Goal: Check status: Check status

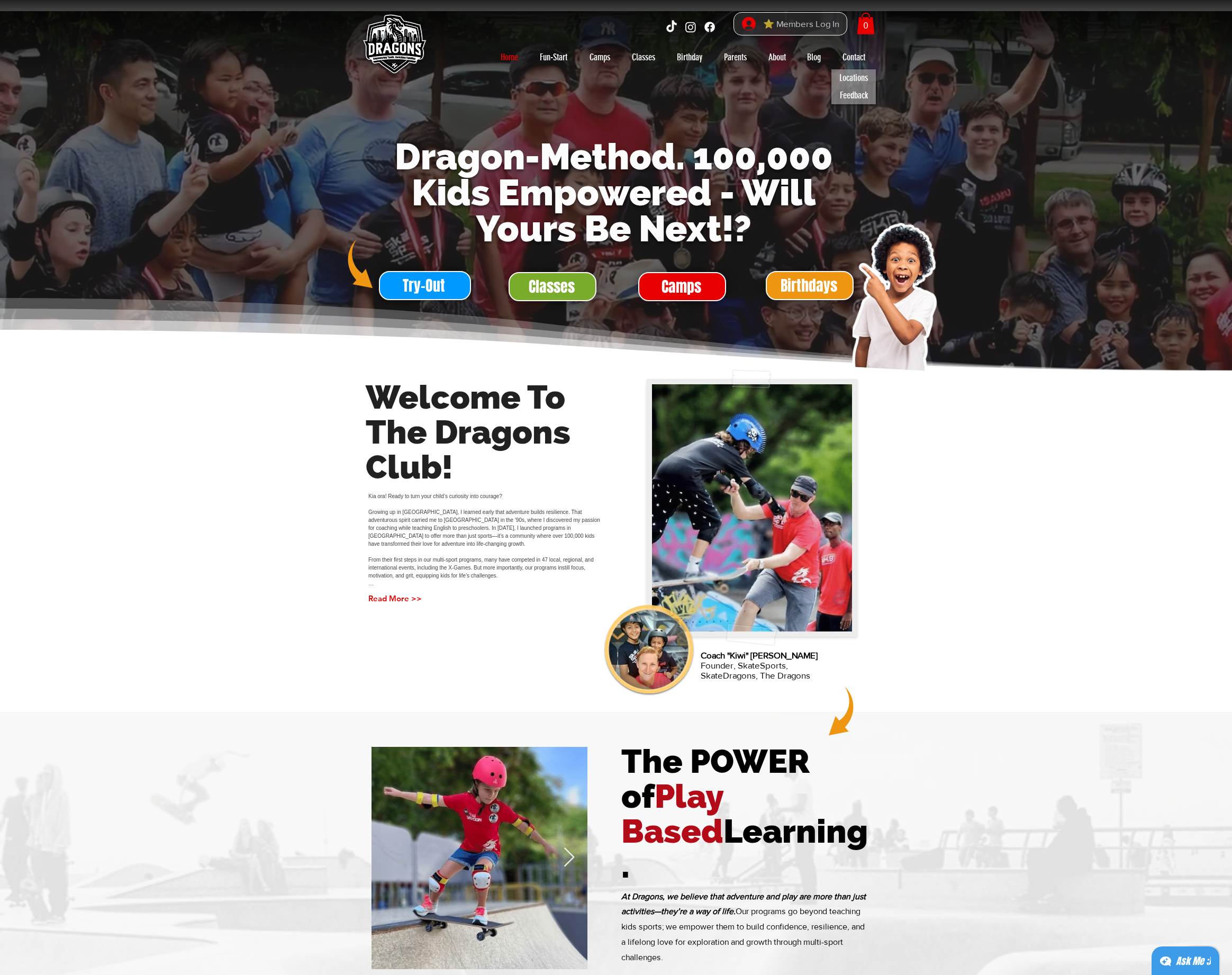
click at [814, 25] on span "⭐ Members Log In" at bounding box center [801, 24] width 84 height 16
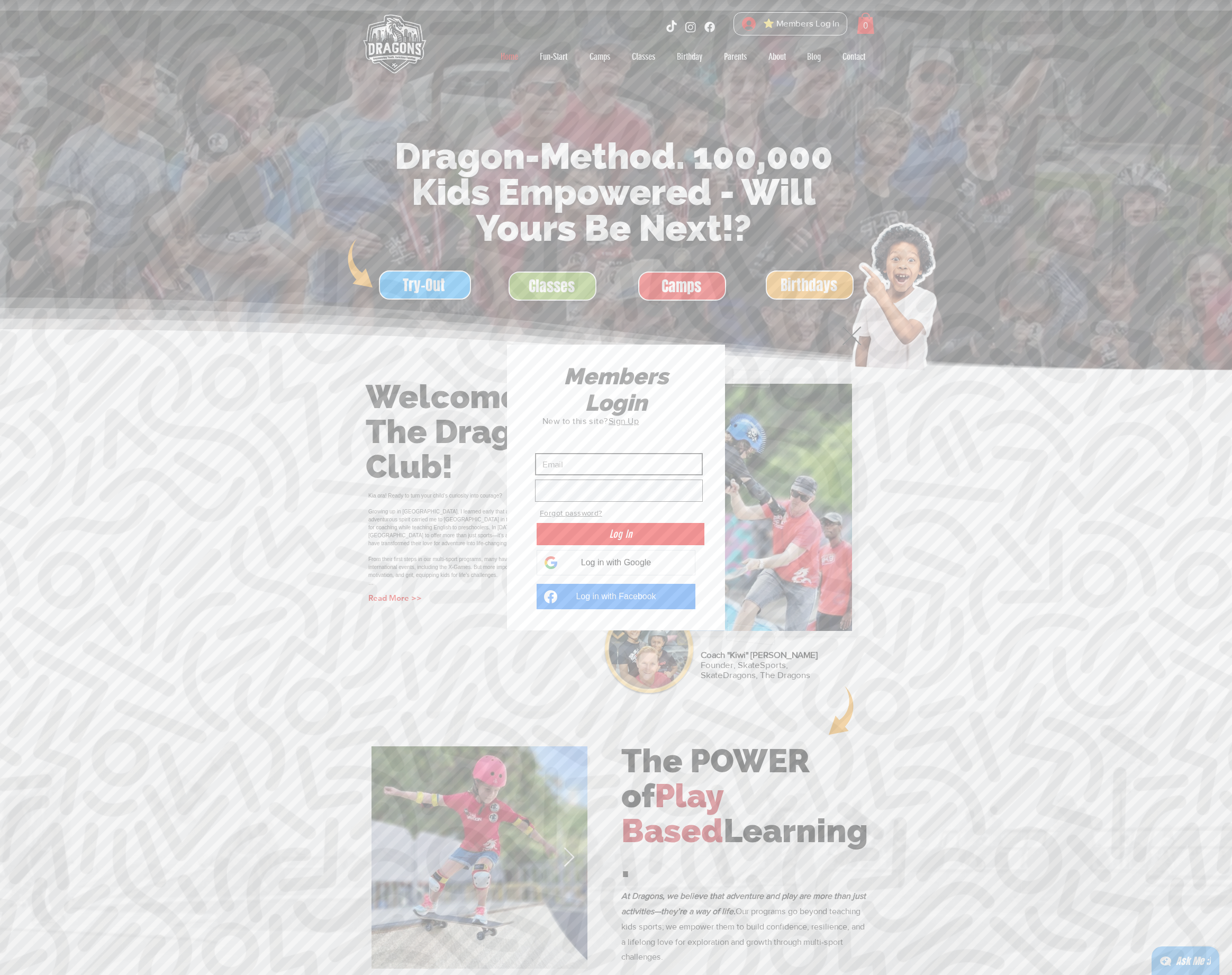
click at [567, 466] on input "Custom Login" at bounding box center [619, 463] width 168 height 22
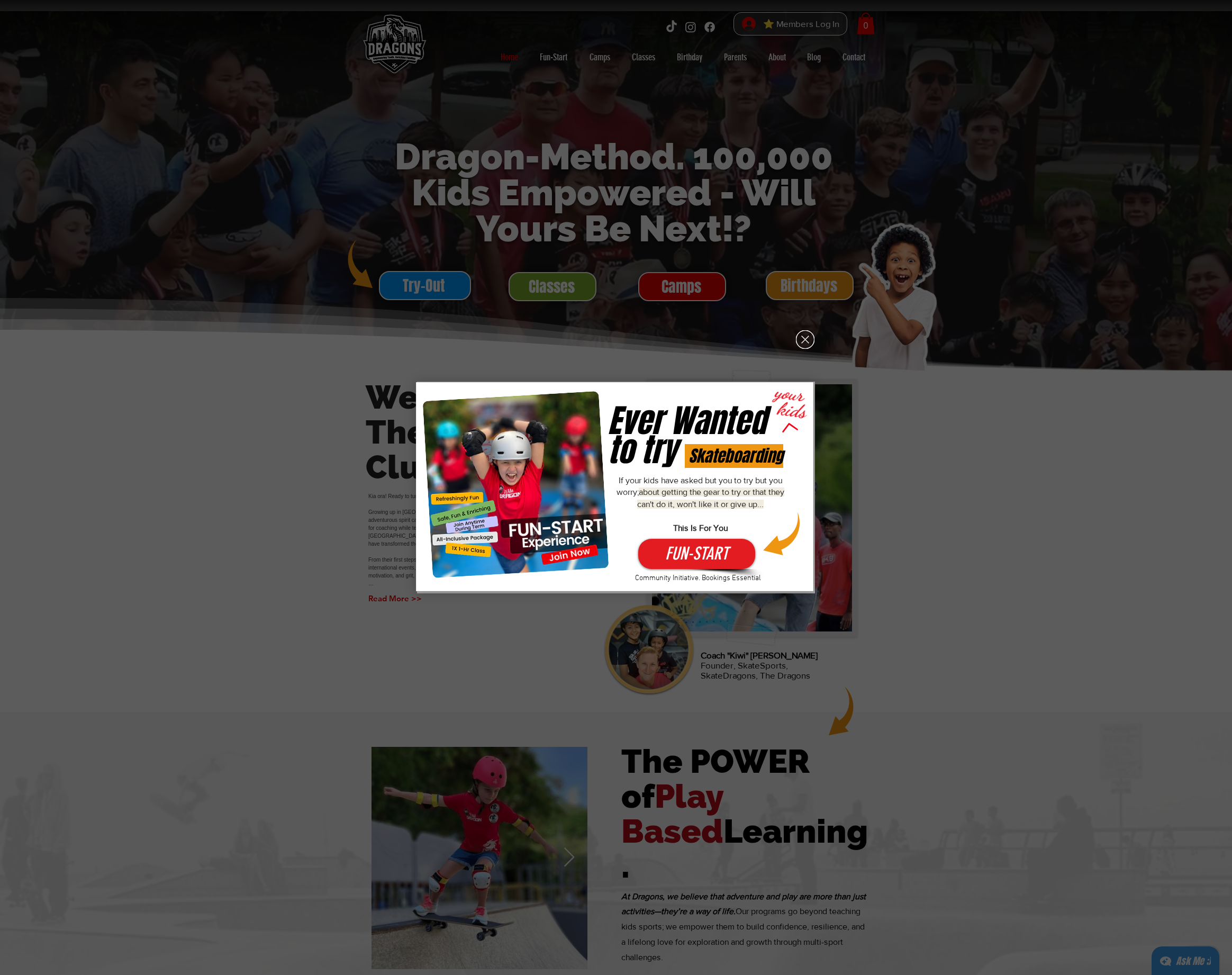
click at [811, 339] on icon "Back to site" at bounding box center [805, 339] width 18 height 18
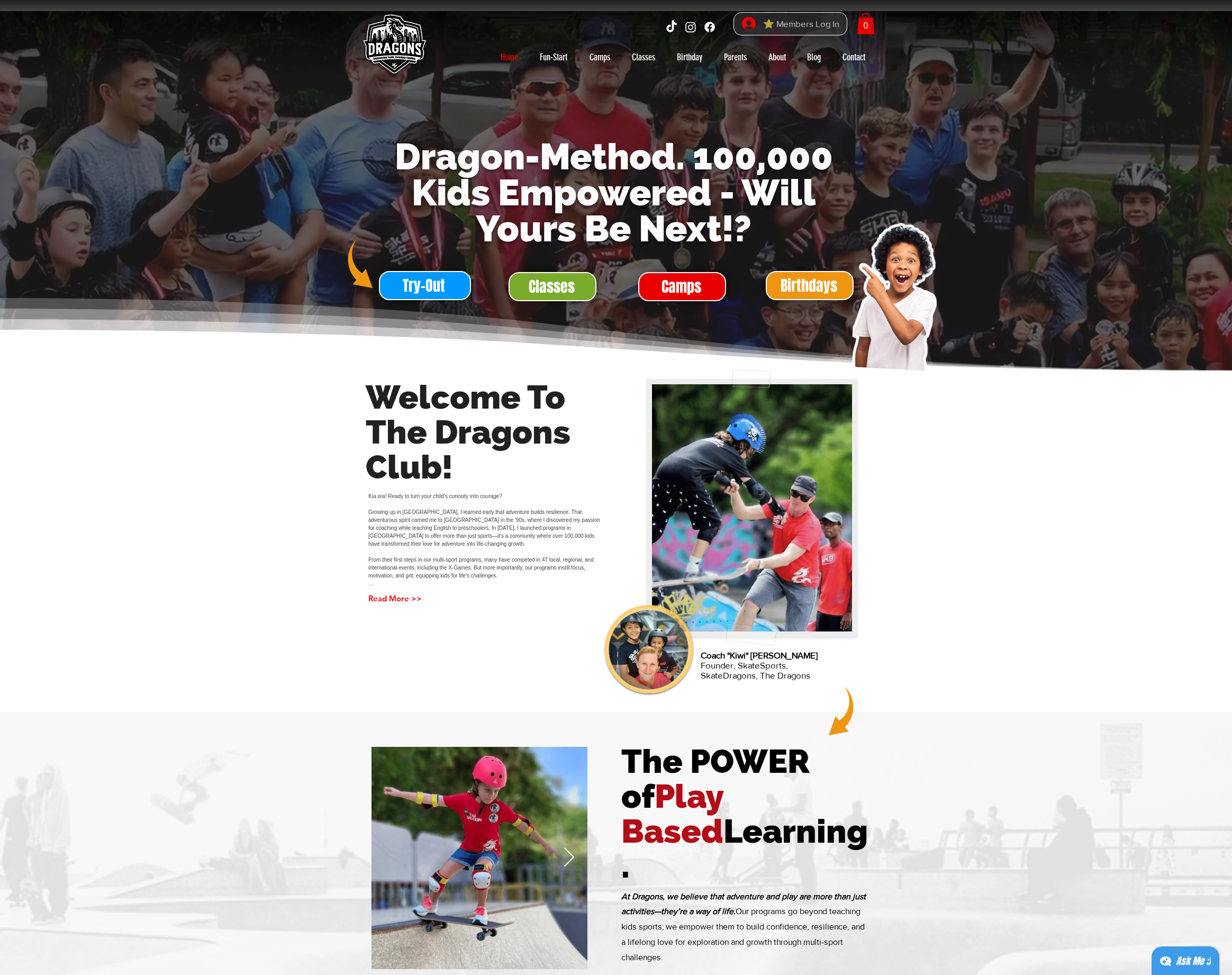
click at [817, 27] on span "⭐ Members Log In" at bounding box center [801, 24] width 84 height 16
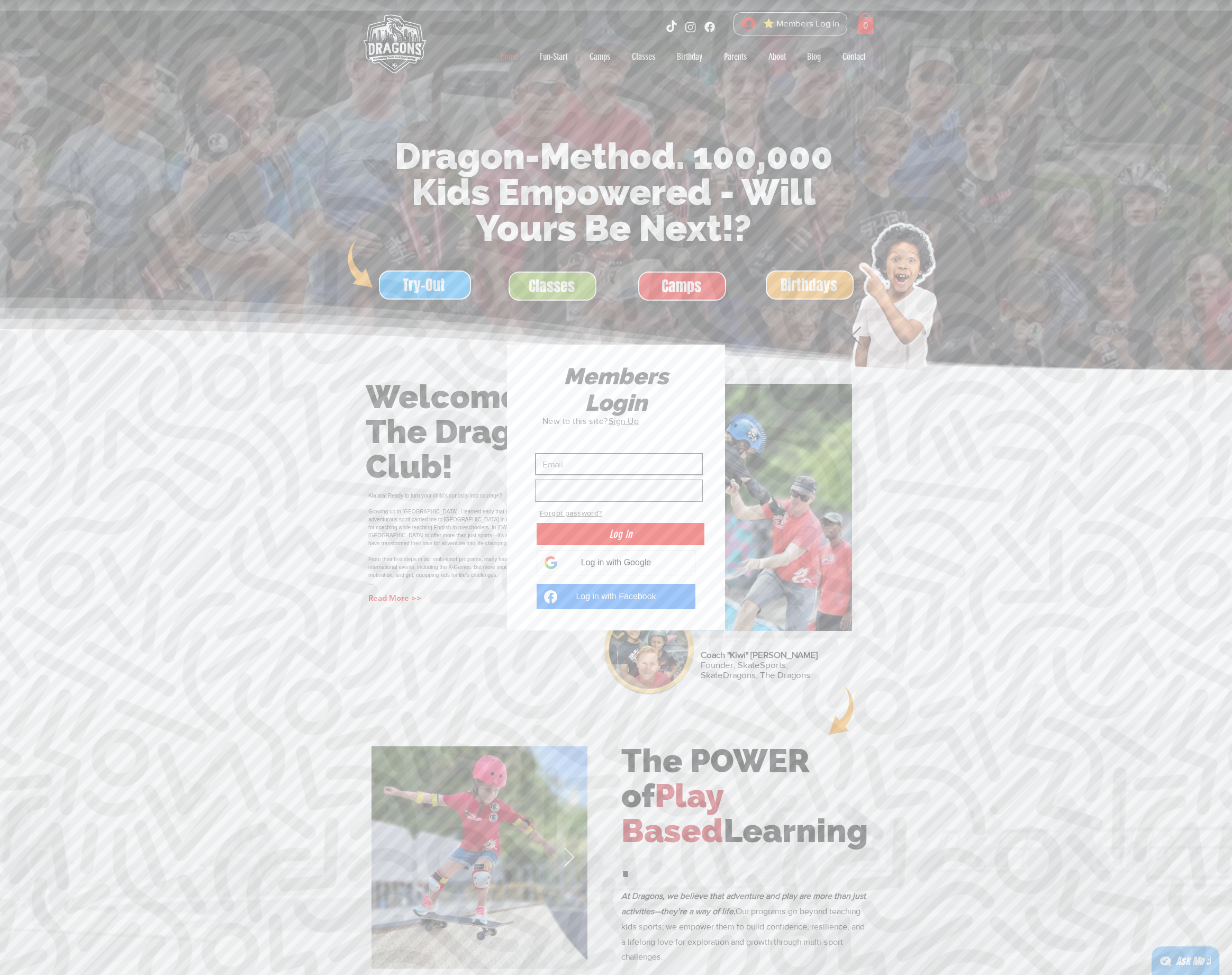
click at [593, 463] on input "Custom Login" at bounding box center [619, 463] width 168 height 22
type input "[EMAIL_ADDRESS][DOMAIN_NAME]"
click at [639, 536] on button "Log In" at bounding box center [620, 534] width 168 height 22
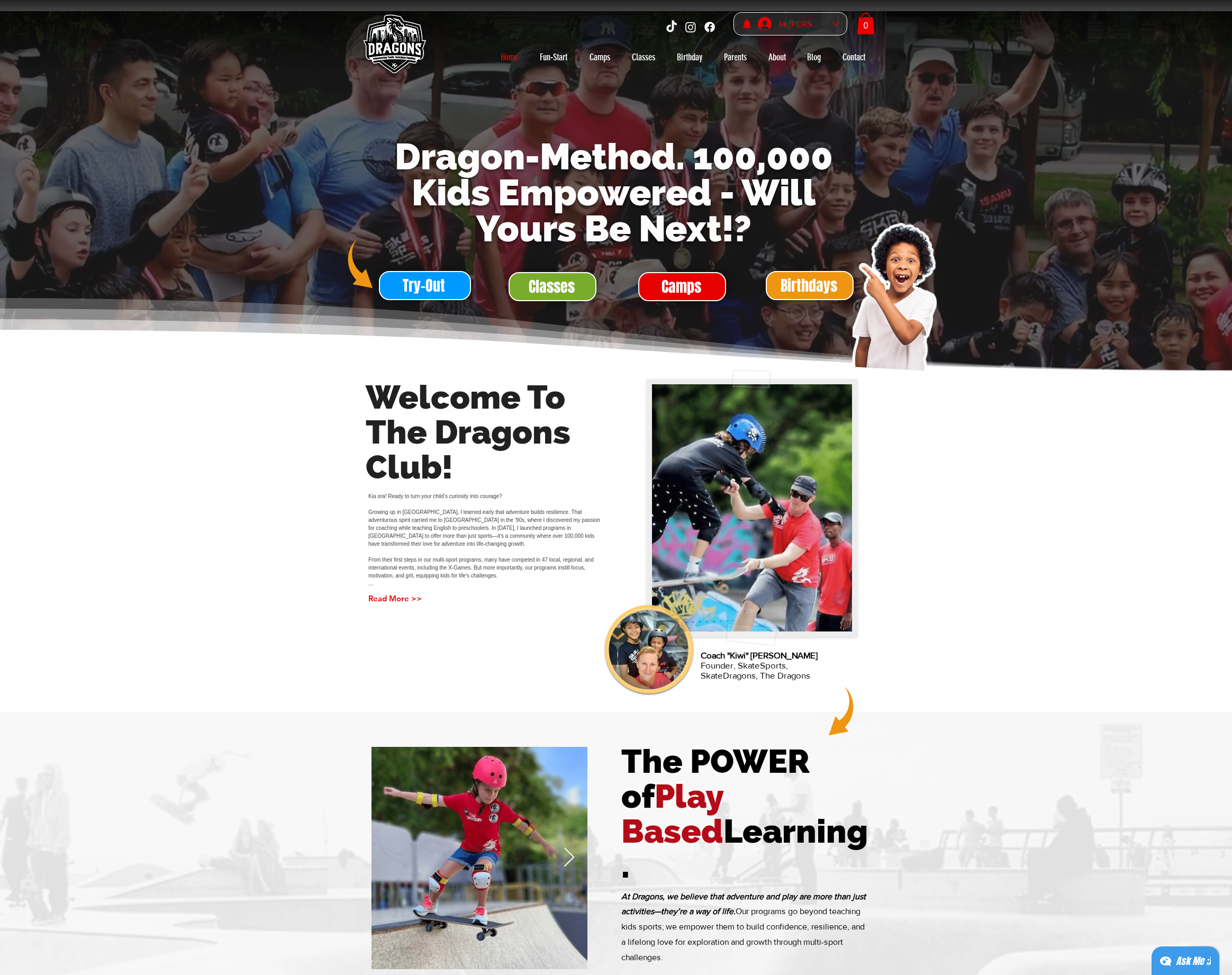
click at [802, 24] on div "Hi [PERSON_NAME]" at bounding box center [802, 24] width 53 height 16
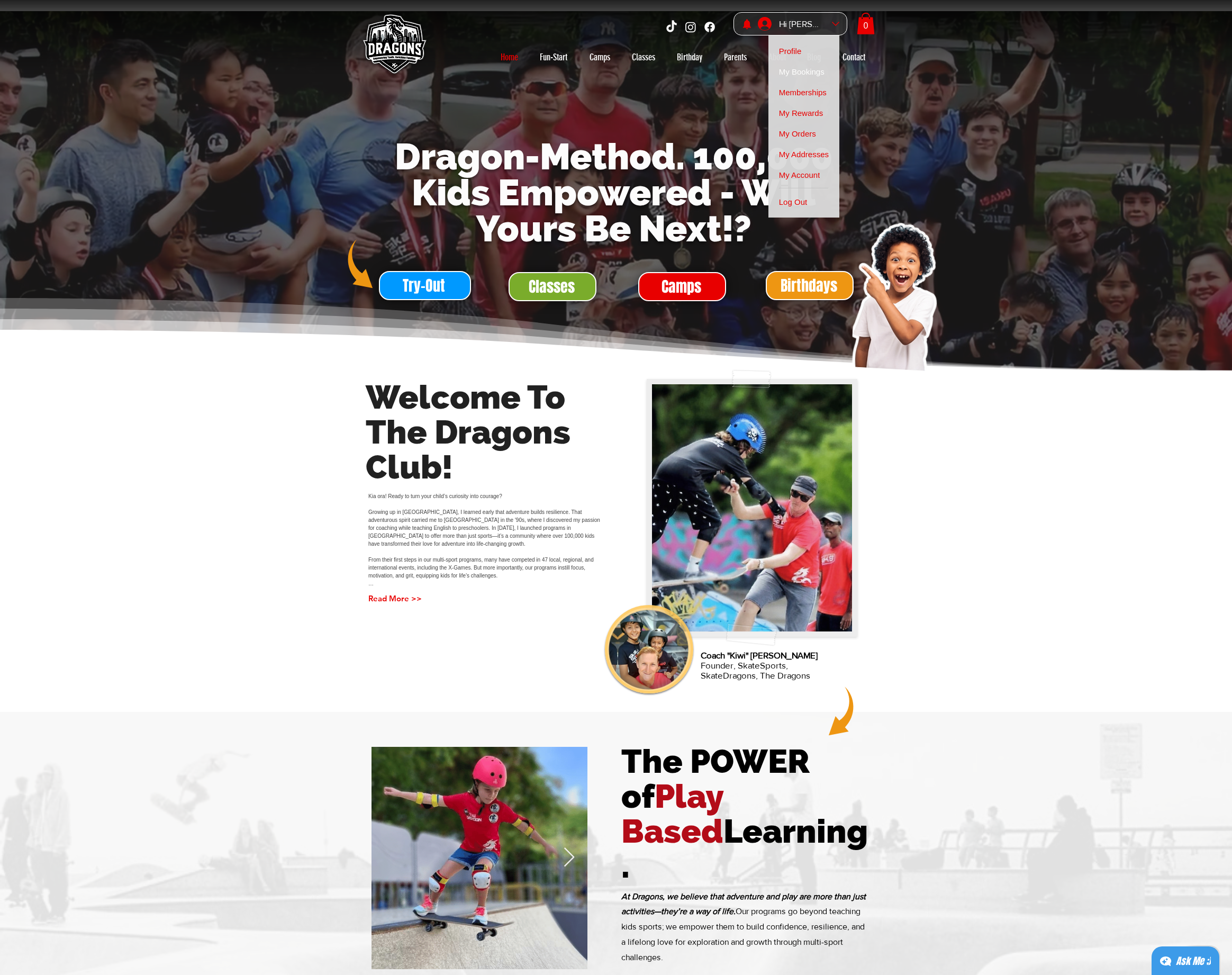
click at [812, 68] on span "My Bookings" at bounding box center [801, 72] width 46 height 21
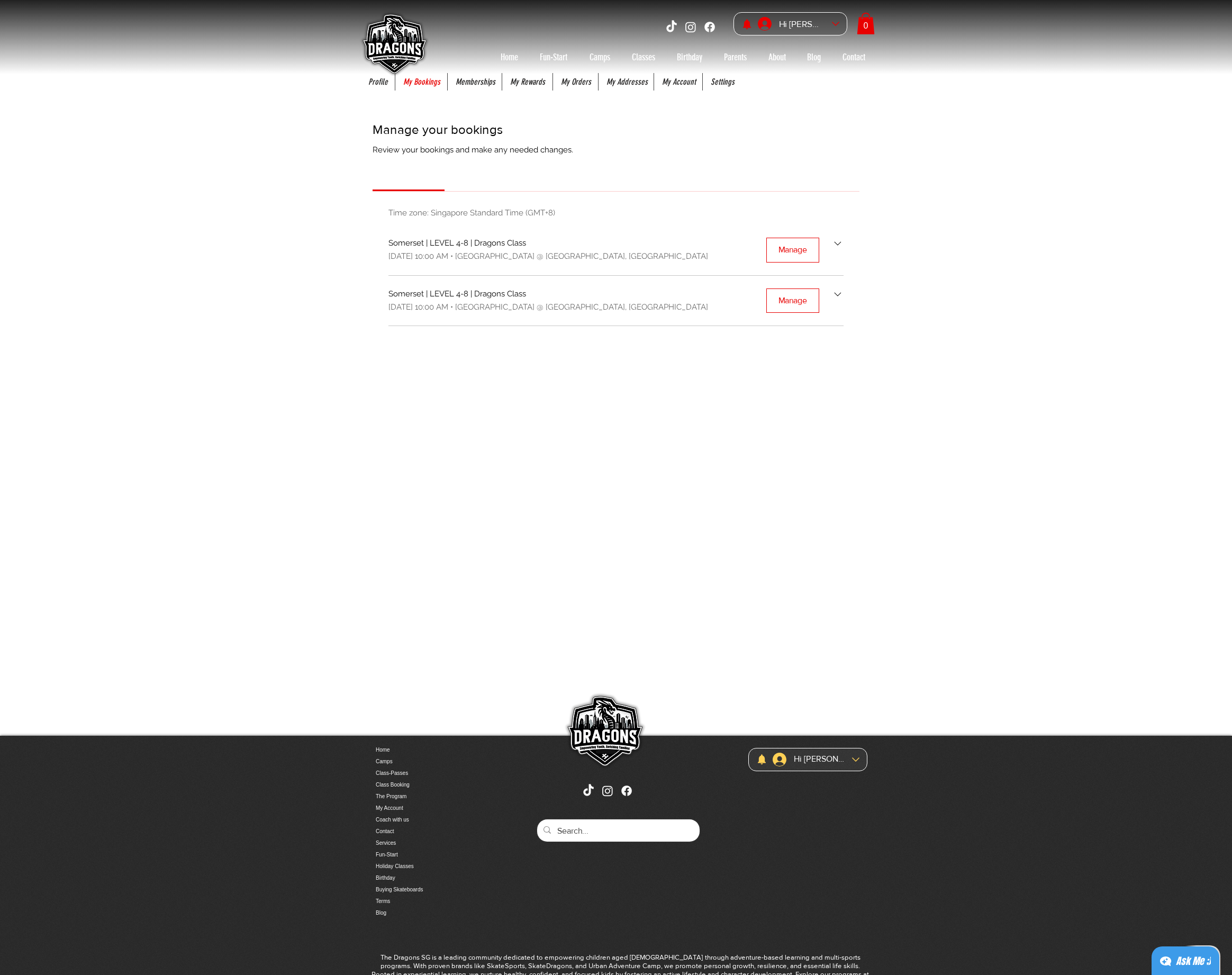
click at [417, 85] on p "My Bookings" at bounding box center [422, 82] width 47 height 18
click at [585, 424] on div "main content" at bounding box center [616, 405] width 1232 height 662
